Goal: Information Seeking & Learning: Learn about a topic

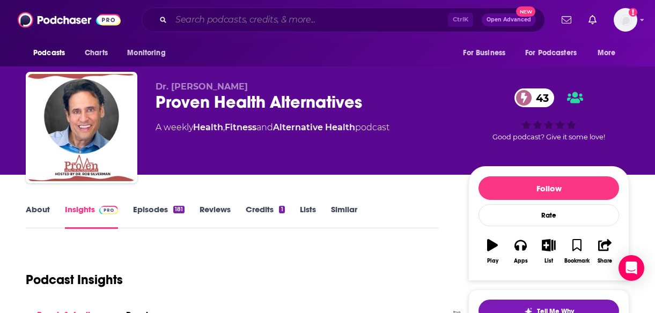
click at [187, 22] on input "Search podcasts, credits, & more..." at bounding box center [309, 19] width 277 height 17
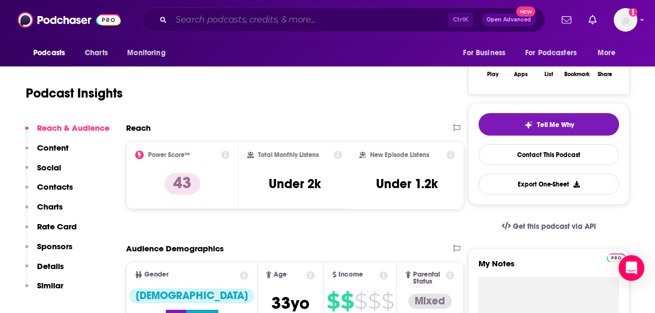
scroll to position [187, 0]
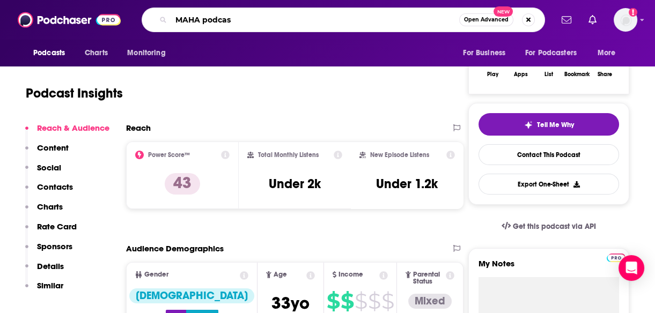
type input "MAHA podcast"
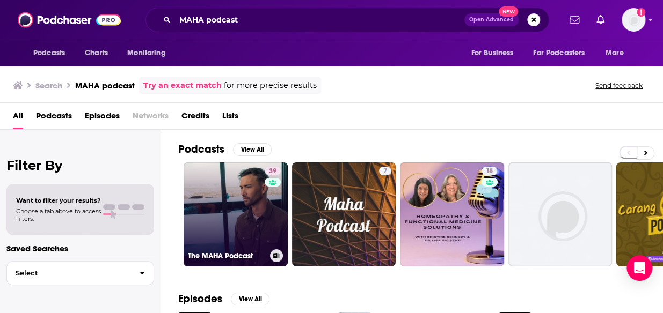
click at [226, 221] on link "39 The MAHA Podcast" at bounding box center [236, 215] width 104 height 104
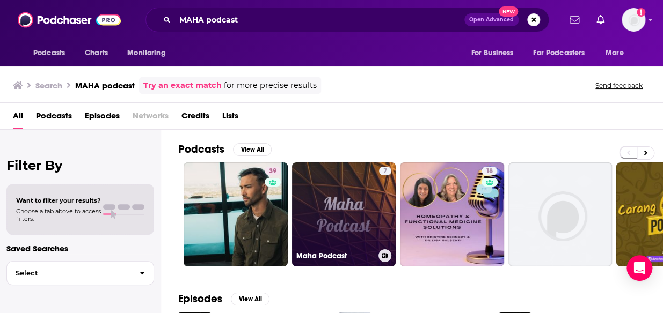
click at [360, 188] on link "7 Maha Podcast" at bounding box center [344, 215] width 104 height 104
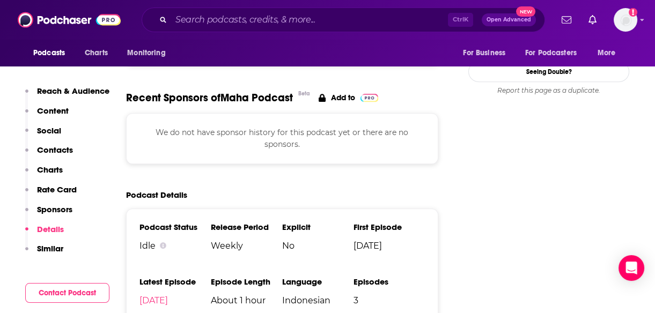
scroll to position [965, 0]
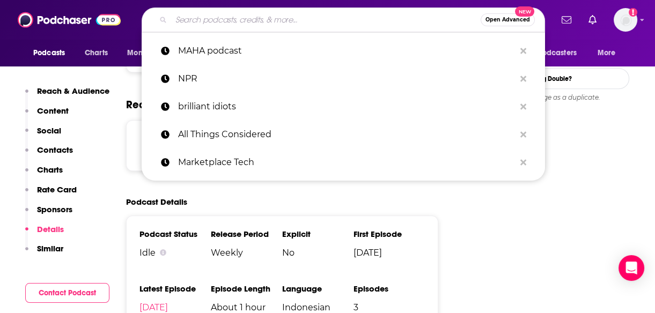
click at [266, 16] on input "Search podcasts, credits, & more..." at bounding box center [326, 19] width 310 height 17
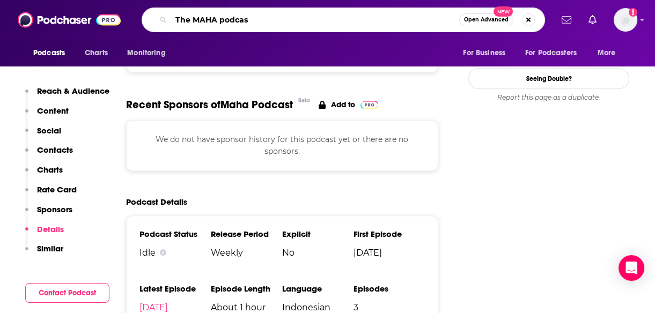
type input "The MAHA podcast"
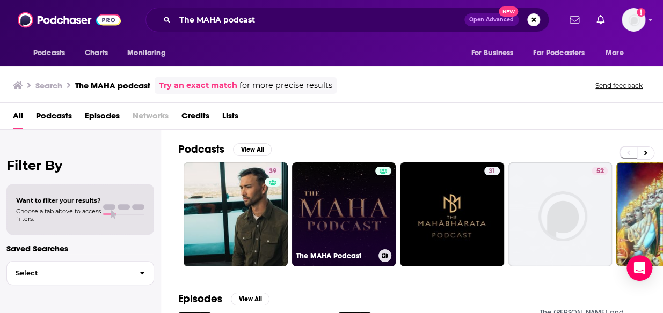
click at [363, 204] on link "The MAHA Podcast" at bounding box center [344, 215] width 104 height 104
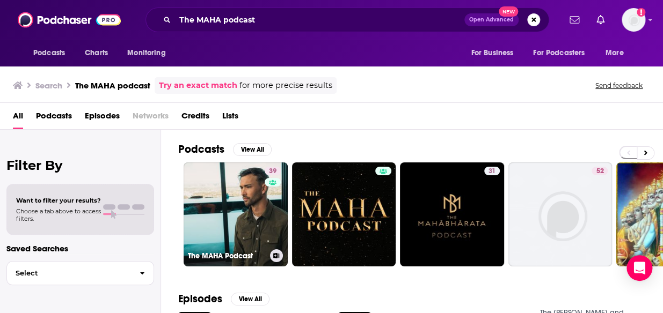
drag, startPoint x: 211, startPoint y: 207, endPoint x: 662, endPoint y: 2, distance: 495.1
click at [211, 207] on link "39 The MAHA Podcast" at bounding box center [236, 215] width 104 height 104
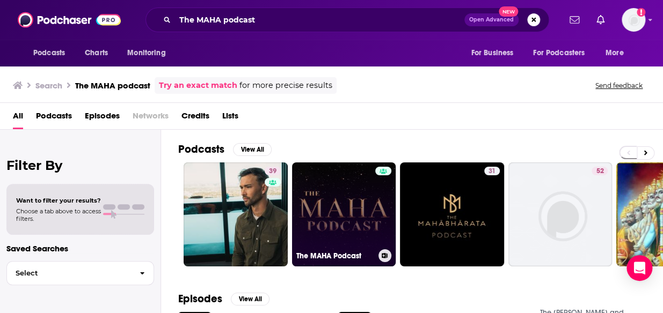
click at [375, 228] on link "The MAHA Podcast" at bounding box center [344, 215] width 104 height 104
